Goal: Find specific page/section: Find specific page/section

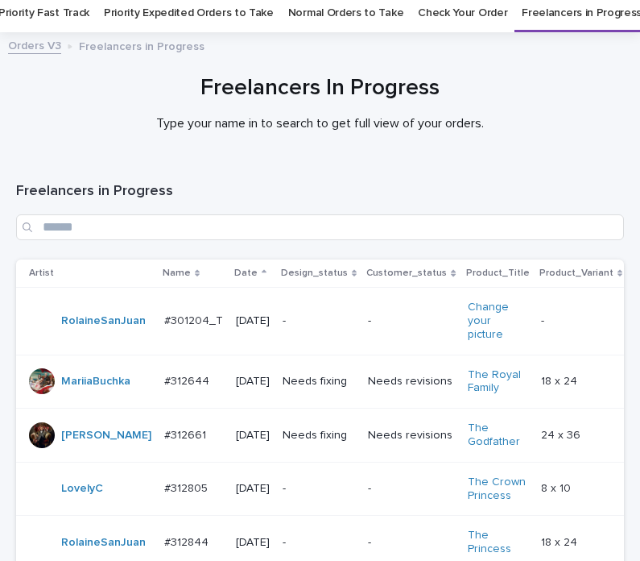
scroll to position [52, 0]
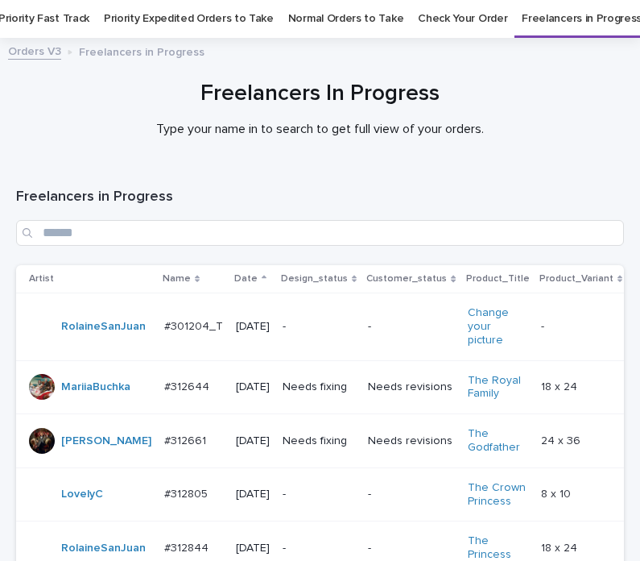
click at [334, 16] on link "Normal Orders to Take" at bounding box center [346, 19] width 116 height 38
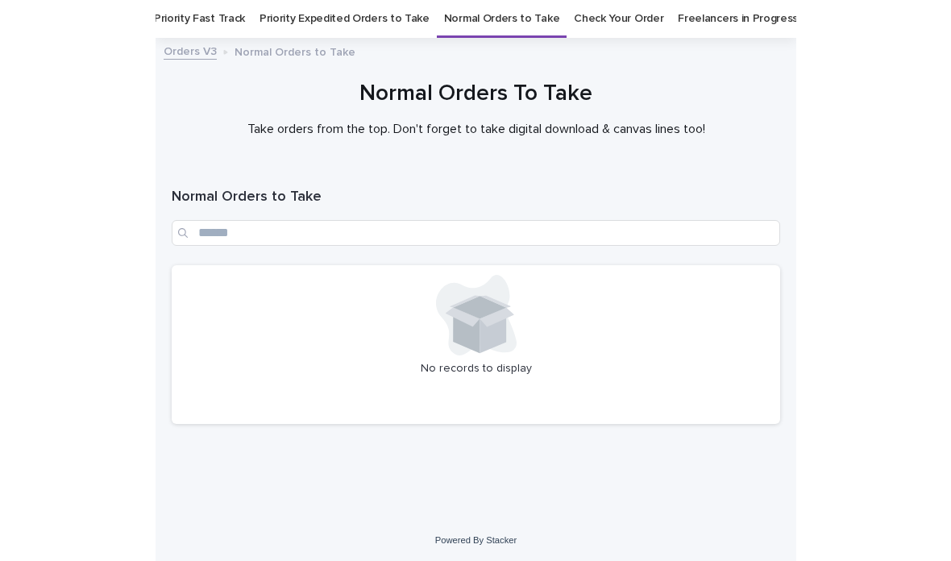
scroll to position [52, 0]
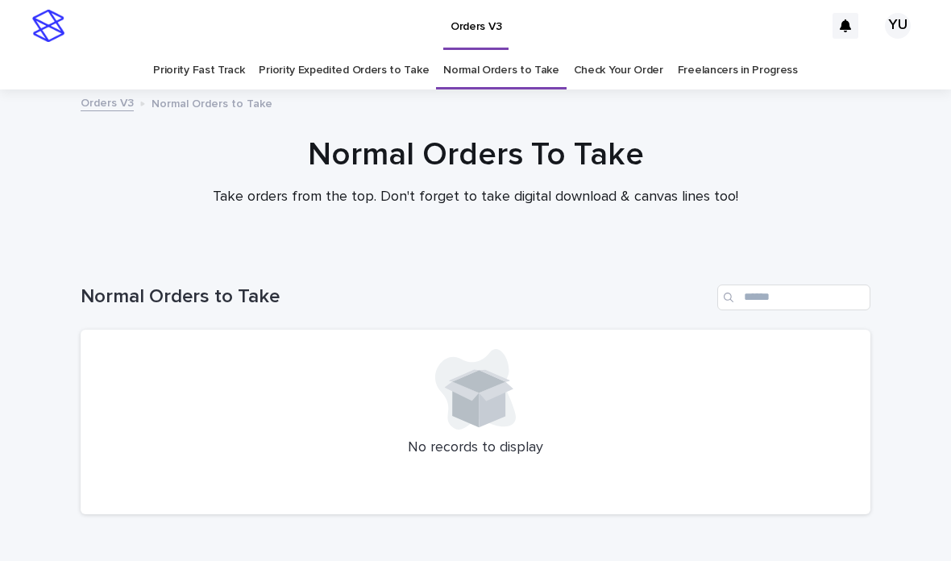
click at [640, 52] on link "Freelancers in Progress" at bounding box center [737, 71] width 120 height 38
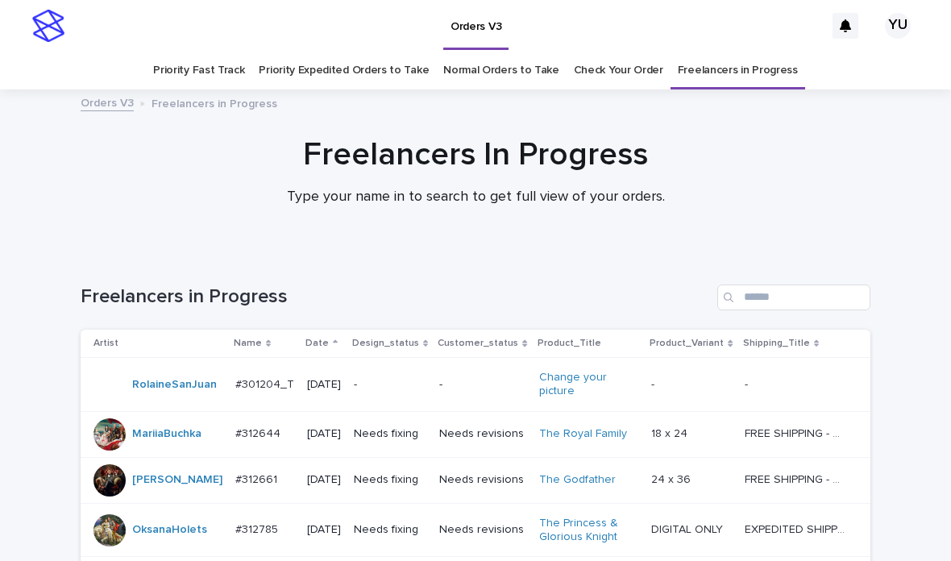
click at [517, 52] on link "Normal Orders to Take" at bounding box center [501, 71] width 116 height 38
